Goal: Check status: Check status

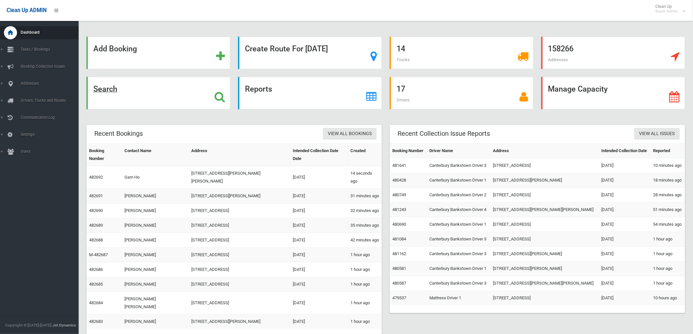
click at [138, 96] on div "Search" at bounding box center [158, 93] width 144 height 32
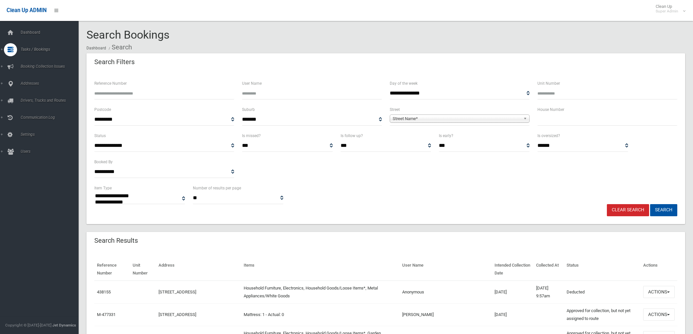
select select
click at [129, 89] on input "Reference Number" at bounding box center [164, 93] width 140 height 12
paste input "********"
type input "********"
click at [650, 204] on button "Search" at bounding box center [663, 210] width 27 height 12
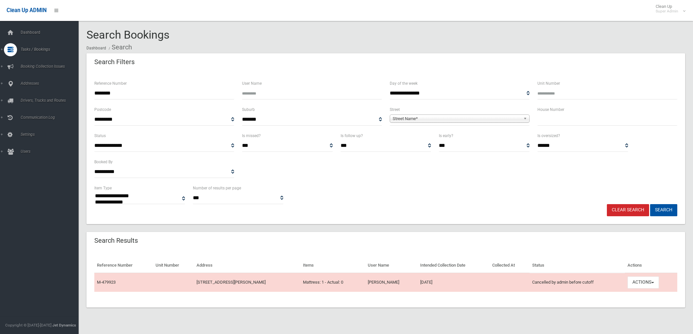
select select
drag, startPoint x: 174, startPoint y: 93, endPoint x: -358, endPoint y: 43, distance: 534.2
click at [0, 43] on html "Clean Up ADMIN Clean Up Super Admin Logout Search Bookings Dashboard Search" at bounding box center [346, 167] width 693 height 334
click at [203, 96] on input "Reference Number" at bounding box center [164, 93] width 140 height 12
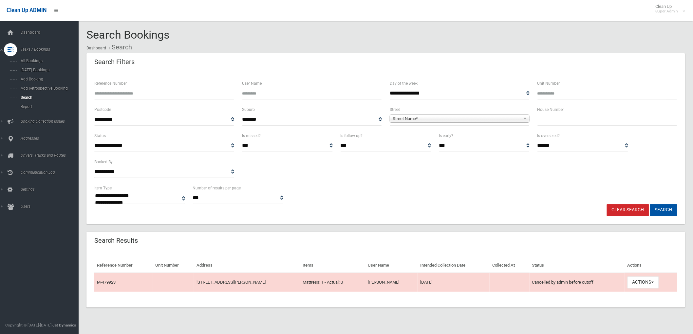
click at [203, 96] on input "Reference Number" at bounding box center [164, 93] width 140 height 12
click at [203, 95] on input "Reference Number" at bounding box center [164, 93] width 140 height 12
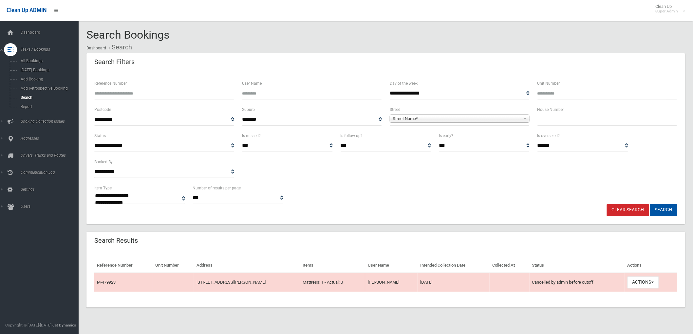
click at [203, 95] on input "Reference Number" at bounding box center [164, 93] width 140 height 12
type input "******"
click at [650, 204] on button "Search" at bounding box center [663, 210] width 27 height 12
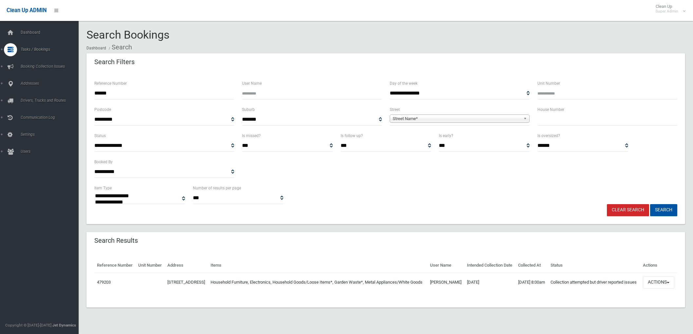
select select
click at [669, 289] on button "Actions" at bounding box center [658, 283] width 31 height 12
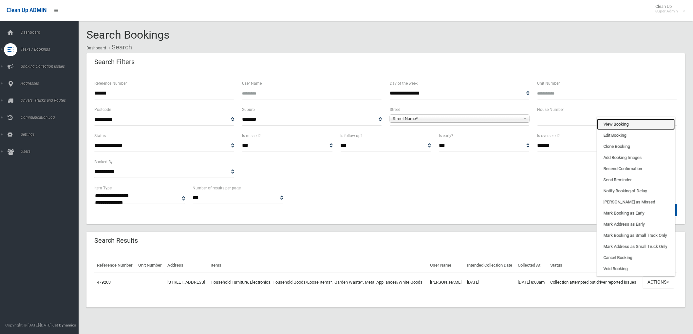
click at [654, 129] on link "View Booking" at bounding box center [636, 124] width 78 height 11
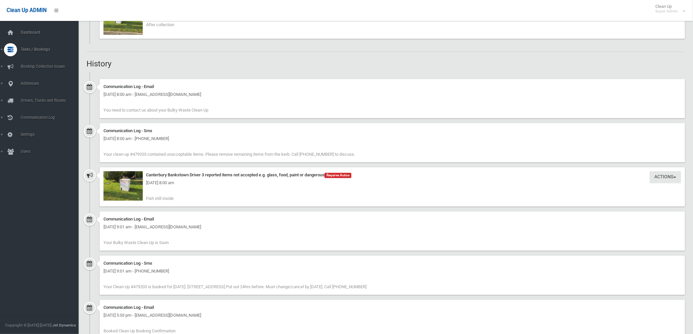
scroll to position [436, 0]
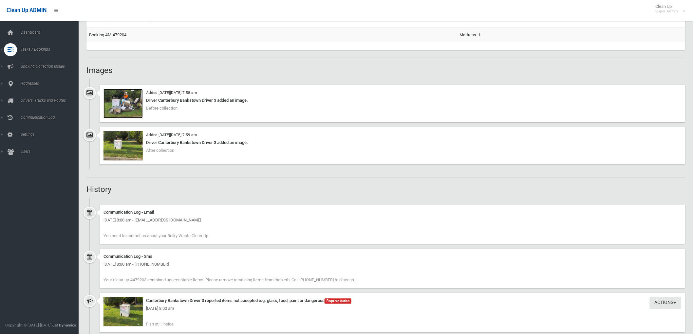
click at [128, 111] on img at bounding box center [122, 103] width 39 height 29
click at [139, 148] on img at bounding box center [122, 145] width 39 height 29
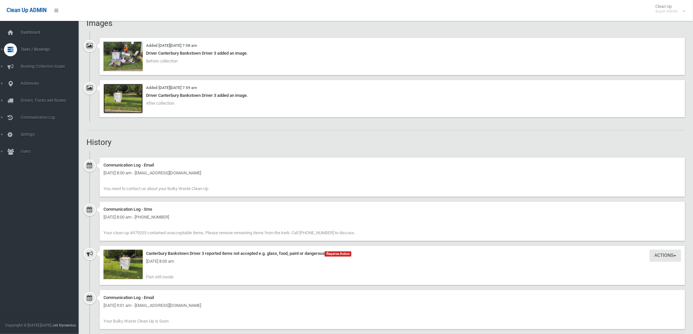
scroll to position [582, 0]
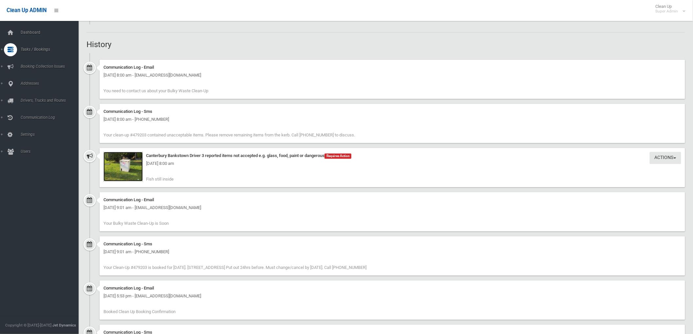
click at [134, 174] on img at bounding box center [122, 166] width 39 height 29
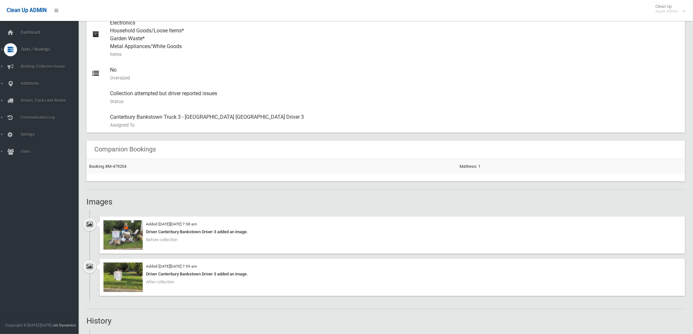
scroll to position [364, 0]
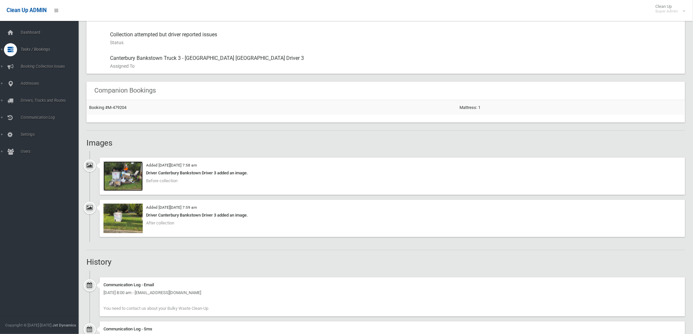
click at [125, 183] on img at bounding box center [122, 176] width 39 height 29
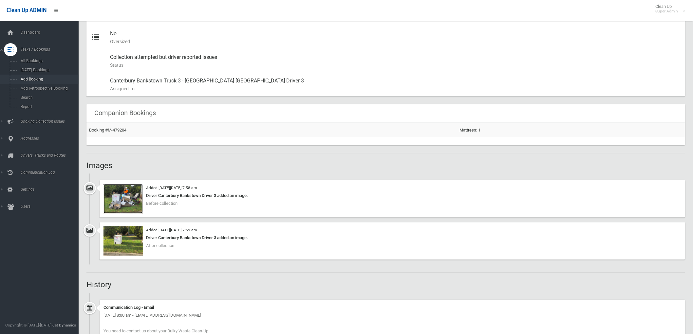
scroll to position [337, 0]
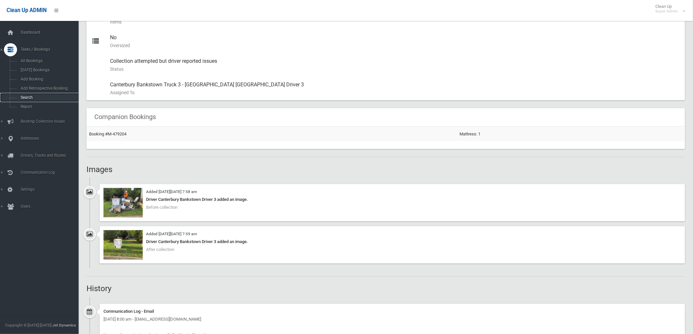
click at [29, 96] on span "Search" at bounding box center [49, 97] width 60 height 5
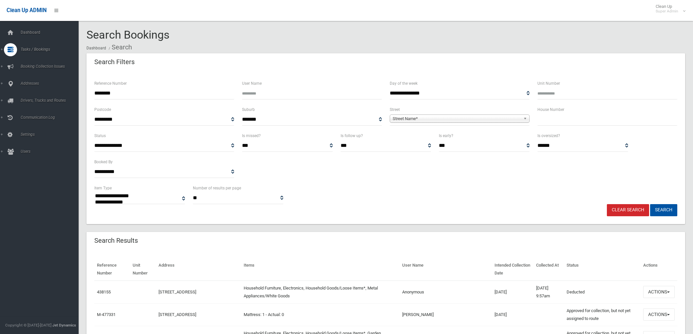
select select
type input "********"
click at [176, 96] on input "********" at bounding box center [164, 93] width 140 height 12
click at [650, 204] on button "Search" at bounding box center [663, 210] width 27 height 12
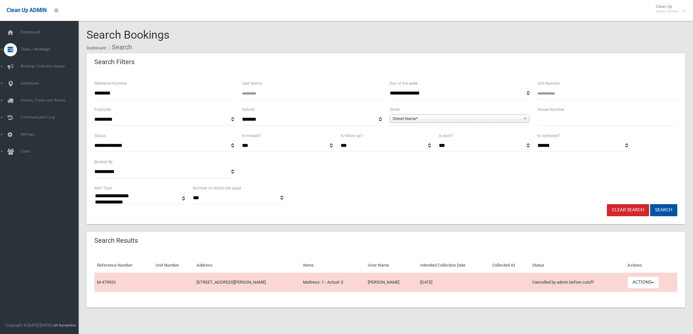
select select
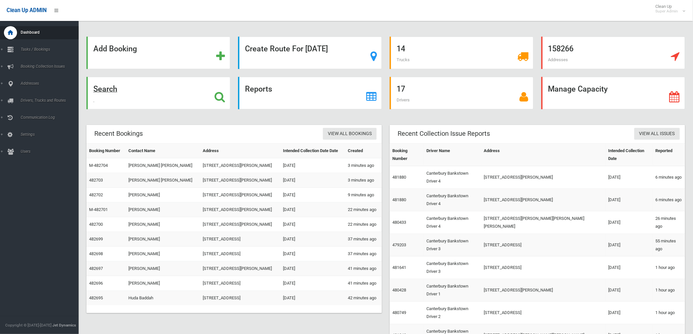
click at [159, 87] on div "Search" at bounding box center [158, 93] width 144 height 32
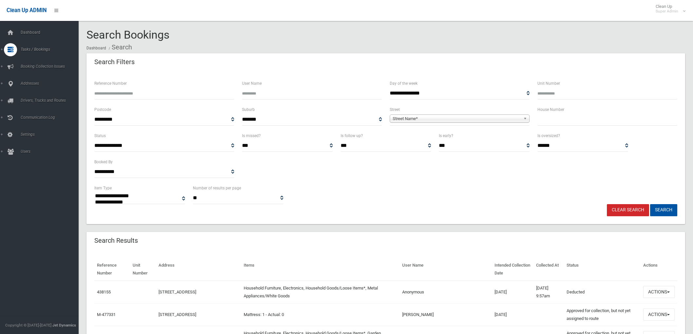
select select
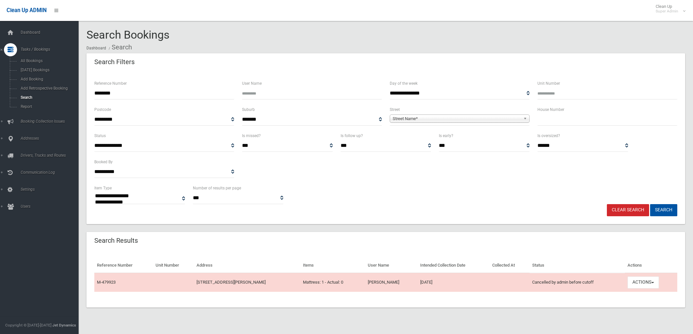
select select
